Goal: Navigation & Orientation: Find specific page/section

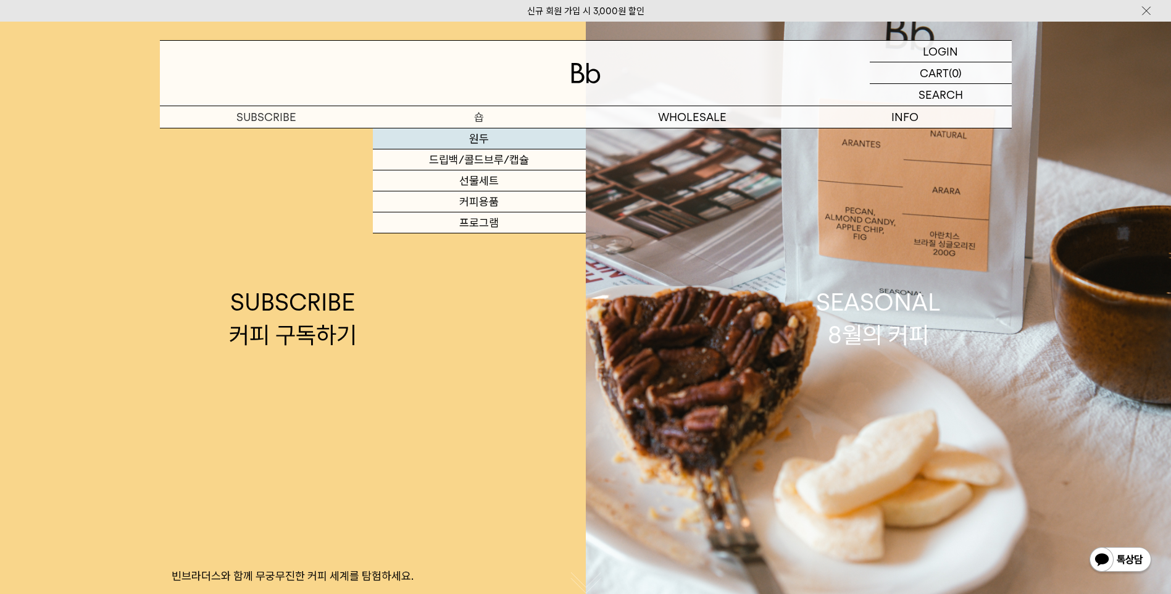
click at [491, 141] on link "원두" at bounding box center [479, 138] width 213 height 21
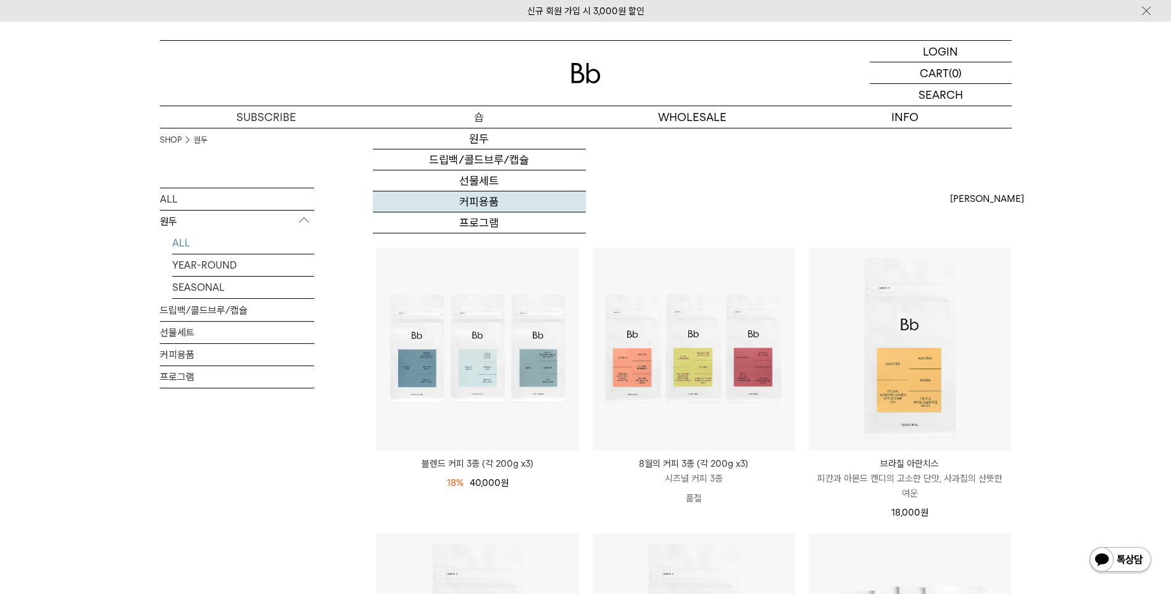
click at [473, 195] on link "커피용품" at bounding box center [479, 201] width 213 height 21
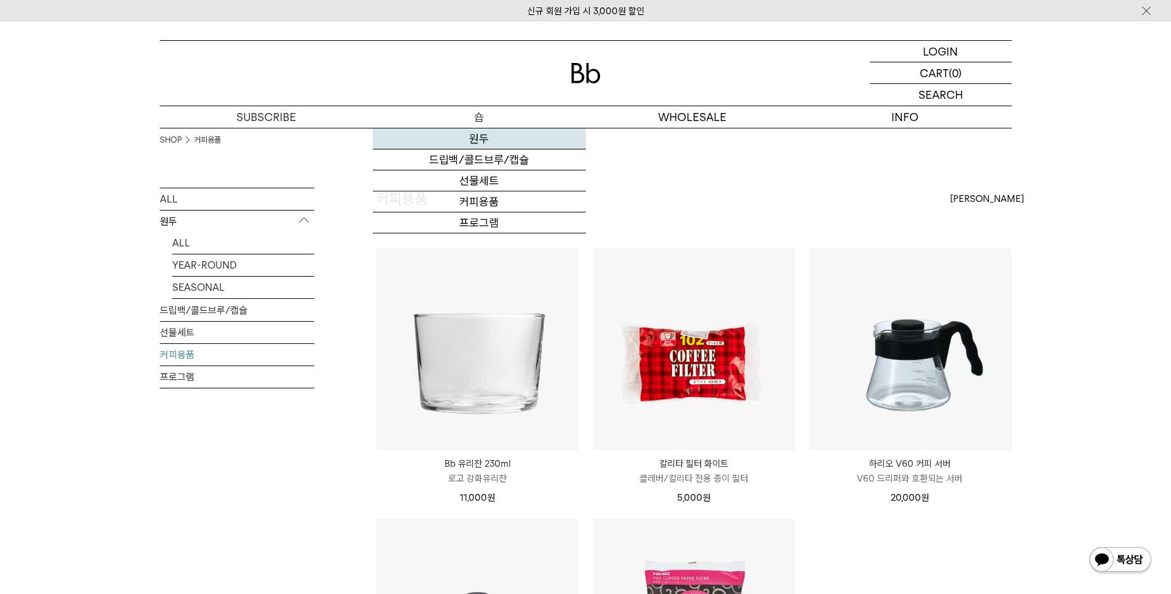
click at [485, 139] on link "원두" at bounding box center [479, 138] width 213 height 21
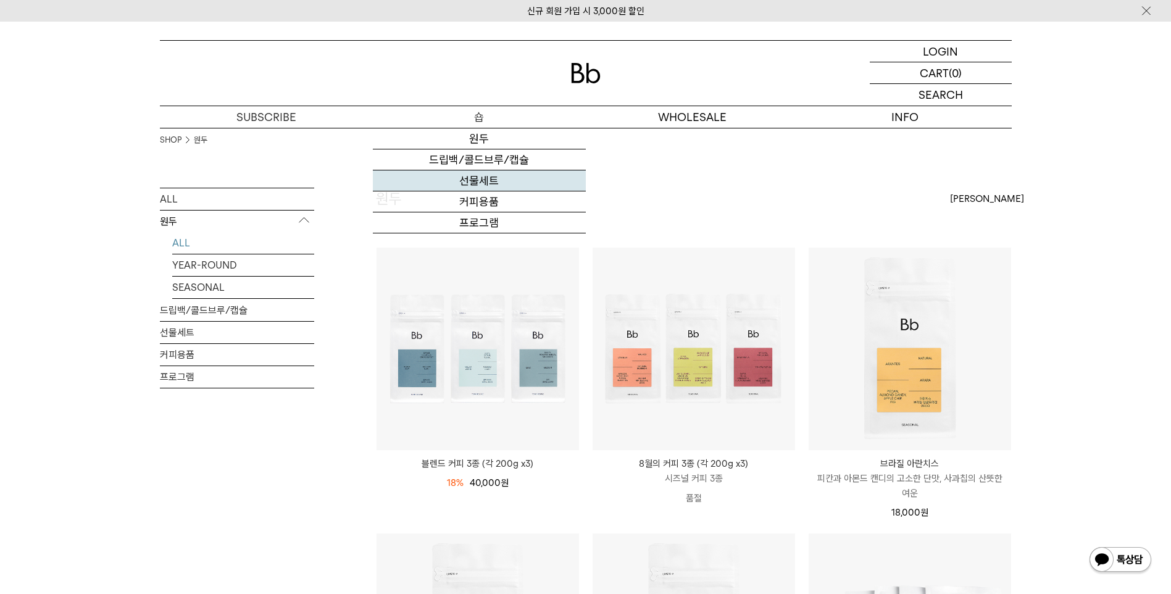
click at [506, 177] on link "선물세트" at bounding box center [479, 180] width 213 height 21
